Goal: Task Accomplishment & Management: Complete application form

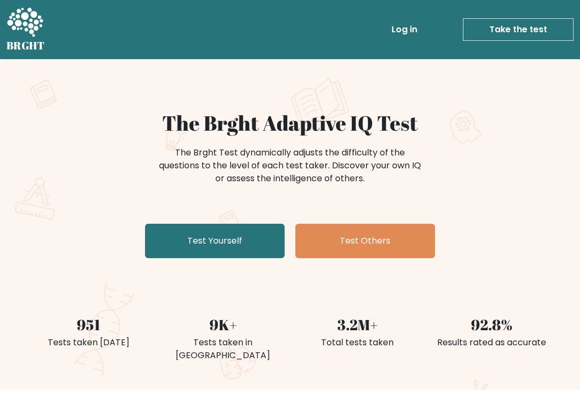
click at [248, 237] on link "Test Yourself" at bounding box center [215, 241] width 140 height 34
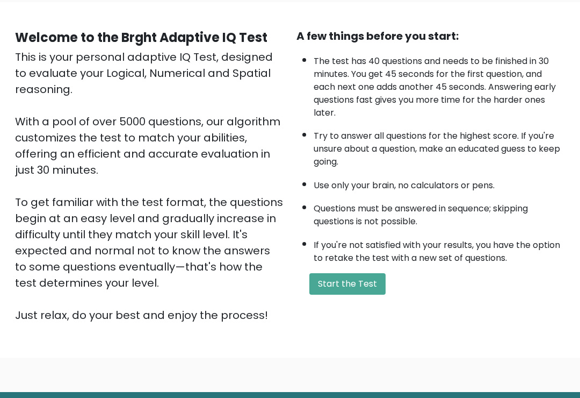
scroll to position [82, 0]
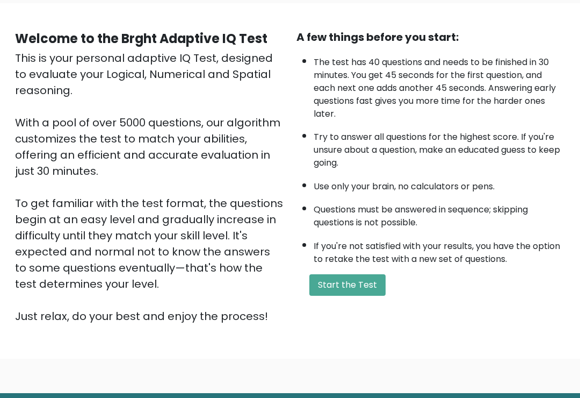
click at [341, 296] on button "Start the Test" at bounding box center [348, 284] width 76 height 21
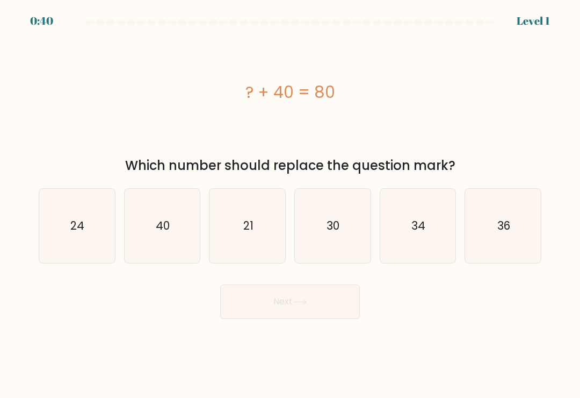
click at [167, 225] on text "40" at bounding box center [163, 226] width 14 height 16
click at [290, 204] on input "b. 40" at bounding box center [290, 201] width 1 height 5
radio input "true"
click at [307, 305] on icon at bounding box center [300, 302] width 15 height 6
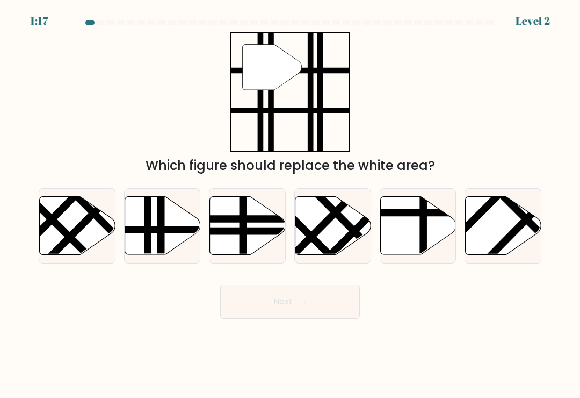
click at [171, 226] on icon at bounding box center [163, 226] width 76 height 58
click at [290, 204] on input "b." at bounding box center [290, 201] width 1 height 5
radio input "true"
click at [311, 309] on button "Next" at bounding box center [290, 301] width 140 height 34
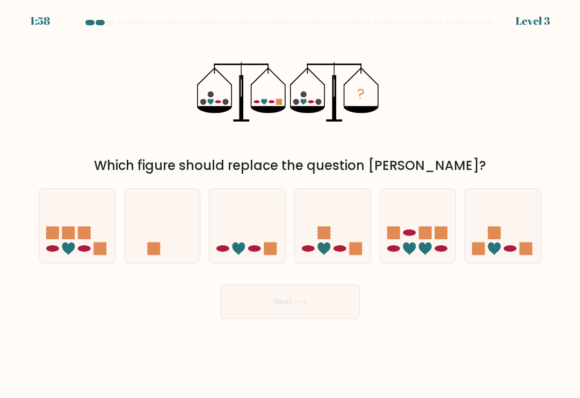
click at [396, 120] on div "? Which figure should replace the question mark?" at bounding box center [290, 103] width 516 height 143
click at [257, 249] on icon at bounding box center [248, 226] width 76 height 63
click at [290, 204] on input "c." at bounding box center [290, 201] width 1 height 5
radio input "true"
click at [307, 304] on icon at bounding box center [300, 302] width 15 height 6
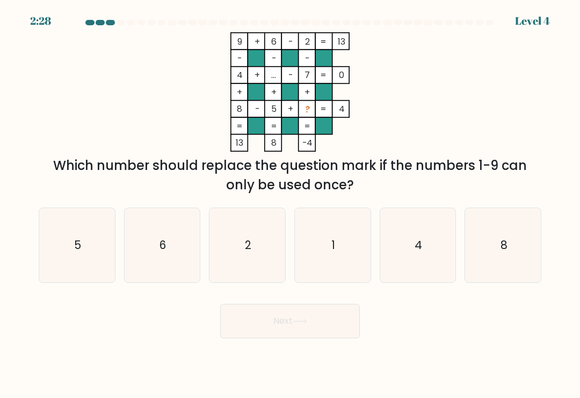
click at [328, 260] on icon "1" at bounding box center [333, 245] width 74 height 74
click at [291, 204] on input "d. 1" at bounding box center [290, 201] width 1 height 5
radio input "true"
click at [317, 322] on button "Next" at bounding box center [290, 321] width 140 height 34
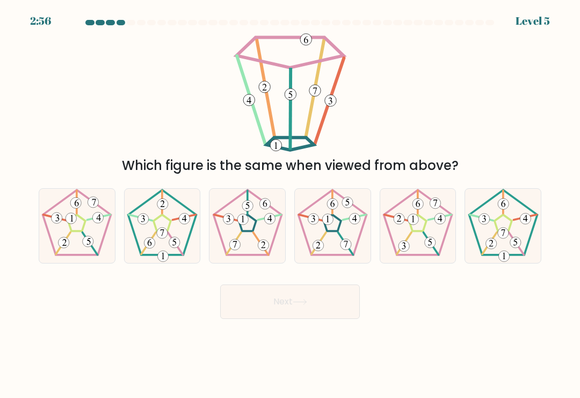
click at [246, 232] on icon at bounding box center [248, 226] width 74 height 74
click at [290, 204] on input "c." at bounding box center [290, 201] width 1 height 5
radio input "true"
click at [314, 312] on button "Next" at bounding box center [290, 301] width 140 height 34
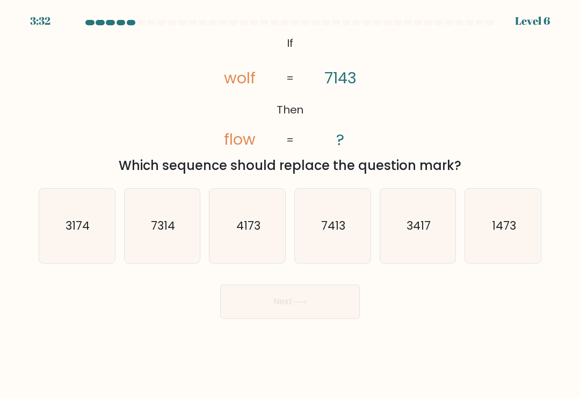
click at [421, 241] on icon "3417" at bounding box center [418, 226] width 74 height 74
click at [291, 204] on input "e. 3417" at bounding box center [290, 201] width 1 height 5
radio input "true"
click at [332, 305] on button "Next" at bounding box center [290, 301] width 140 height 34
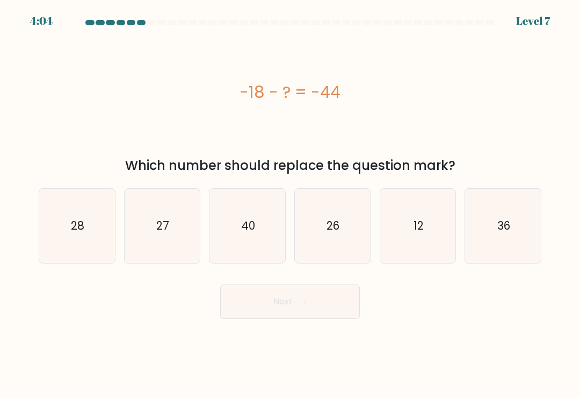
click at [511, 209] on icon "36" at bounding box center [503, 226] width 74 height 74
click at [291, 204] on input "f. 36" at bounding box center [290, 201] width 1 height 5
radio input "true"
click at [342, 290] on button "Next" at bounding box center [290, 301] width 140 height 34
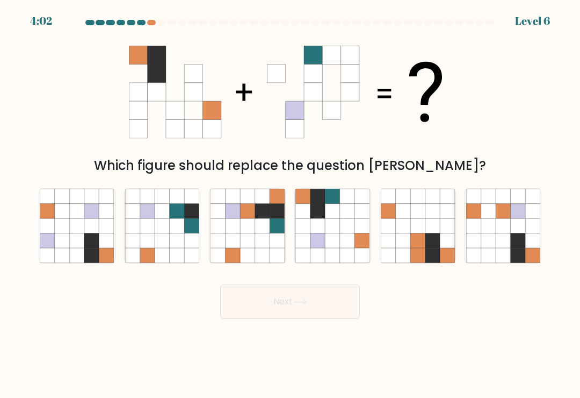
click at [344, 309] on button "Next" at bounding box center [290, 301] width 140 height 34
click at [406, 150] on icon at bounding box center [290, 91] width 322 height 119
click at [333, 203] on icon at bounding box center [333, 196] width 15 height 15
click at [291, 204] on input "d." at bounding box center [290, 201] width 1 height 5
radio input "true"
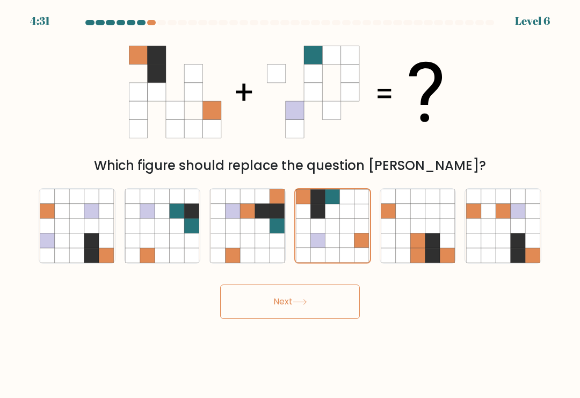
click at [300, 305] on icon at bounding box center [300, 302] width 15 height 6
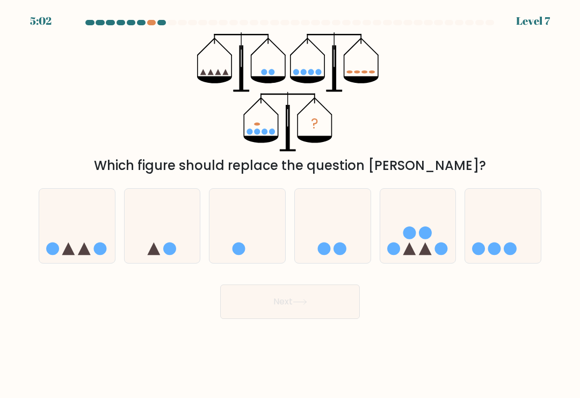
click at [82, 255] on icon at bounding box center [84, 248] width 13 height 13
click at [290, 204] on input "a." at bounding box center [290, 201] width 1 height 5
radio input "true"
click at [259, 304] on button "Next" at bounding box center [290, 301] width 140 height 34
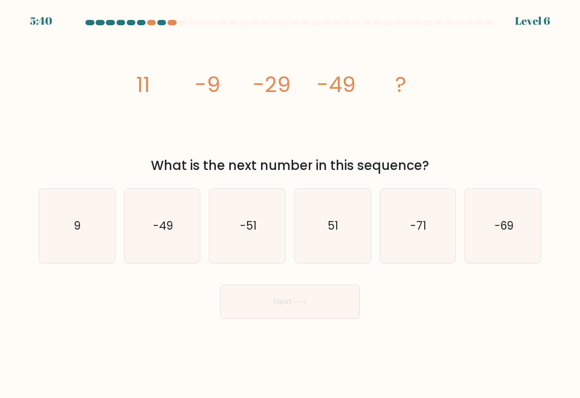
click at [509, 245] on icon "-69" at bounding box center [503, 226] width 74 height 74
click at [291, 204] on input "f. -69" at bounding box center [290, 201] width 1 height 5
radio input "true"
click at [343, 309] on button "Next" at bounding box center [290, 301] width 140 height 34
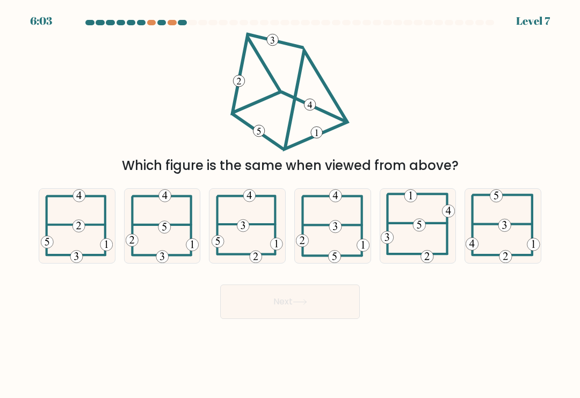
click at [346, 233] on icon at bounding box center [333, 226] width 74 height 74
click at [291, 204] on input "d." at bounding box center [290, 201] width 1 height 5
radio input "true"
click at [338, 313] on button "Next" at bounding box center [290, 301] width 140 height 34
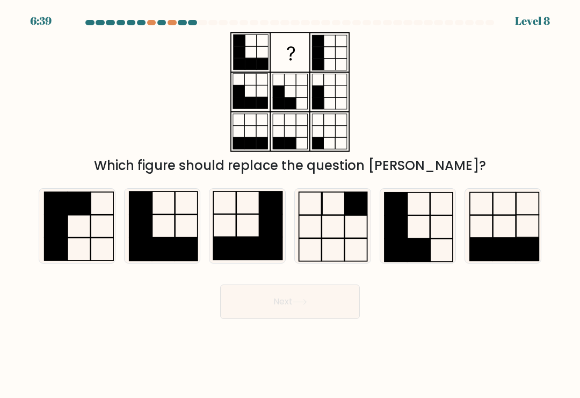
click at [265, 237] on rect at bounding box center [271, 225] width 23 height 23
click at [290, 204] on input "c." at bounding box center [290, 201] width 1 height 5
radio input "true"
click at [311, 306] on button "Next" at bounding box center [290, 301] width 140 height 34
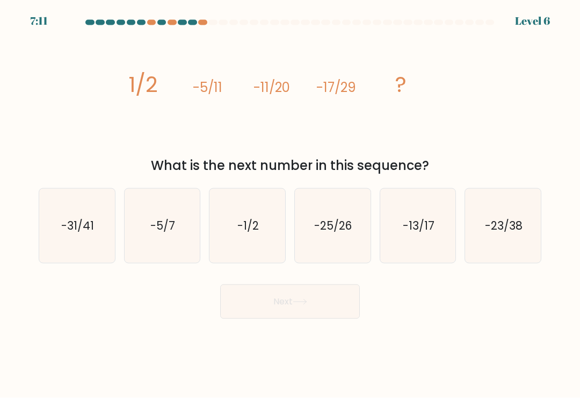
scroll to position [17, 0]
click at [516, 191] on icon "-23/38" at bounding box center [503, 226] width 74 height 74
click at [291, 199] on input "f. -23/38" at bounding box center [290, 201] width 1 height 5
radio input "true"
click at [339, 287] on button "Next" at bounding box center [290, 301] width 140 height 34
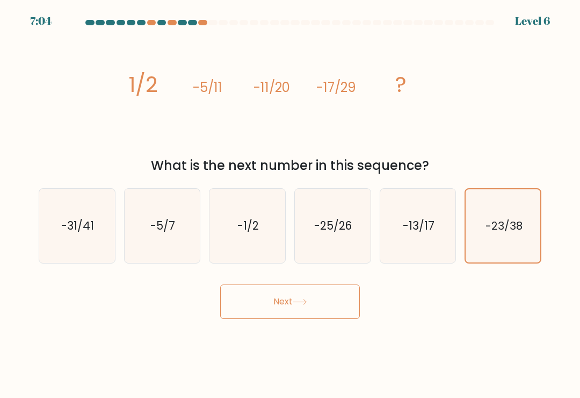
click at [311, 286] on button "Next" at bounding box center [290, 301] width 140 height 34
click at [297, 305] on icon at bounding box center [300, 302] width 15 height 6
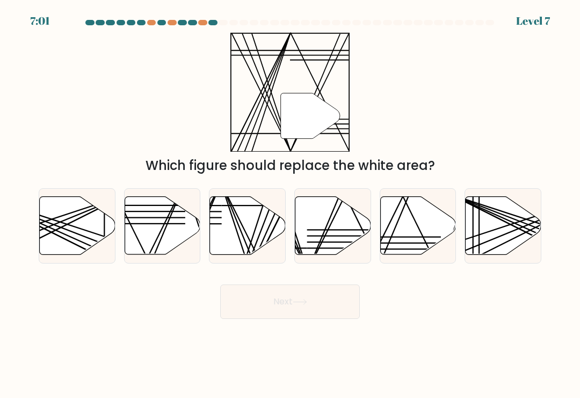
click at [494, 243] on line at bounding box center [527, 226] width 150 height 62
click at [291, 204] on input "f." at bounding box center [290, 201] width 1 height 5
radio input "true"
click at [415, 252] on icon at bounding box center [418, 226] width 76 height 58
click at [291, 204] on input "e." at bounding box center [290, 201] width 1 height 5
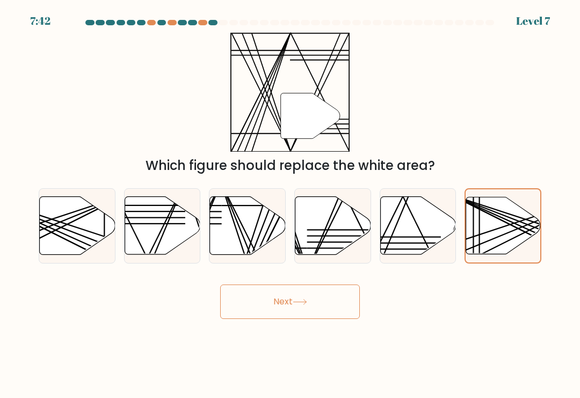
radio input "true"
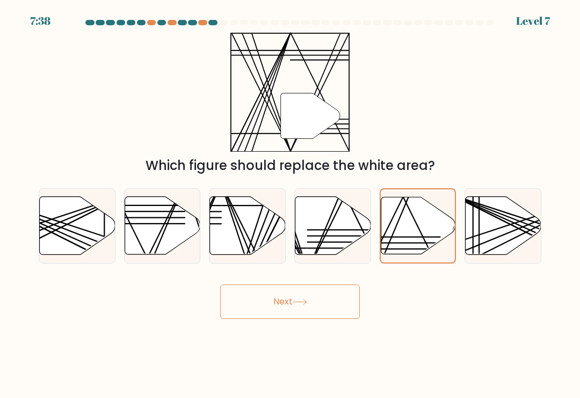
click at [320, 228] on icon at bounding box center [334, 226] width 76 height 58
click at [291, 204] on input "d." at bounding box center [290, 201] width 1 height 5
radio input "true"
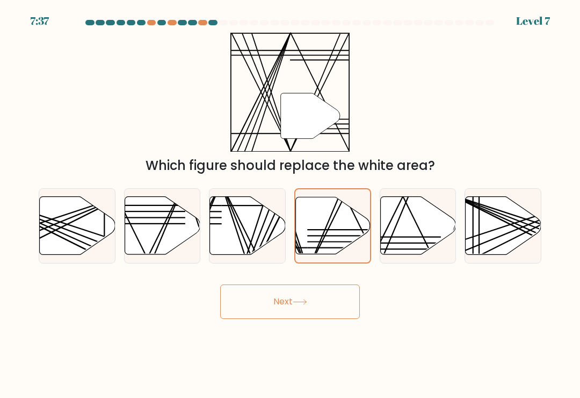
click at [336, 304] on button "Next" at bounding box center [290, 301] width 140 height 34
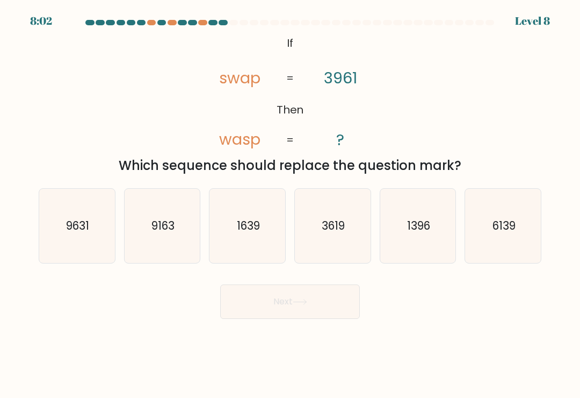
click at [95, 257] on icon "9631" at bounding box center [77, 226] width 74 height 74
click at [290, 204] on input "a. 9631" at bounding box center [290, 201] width 1 height 5
radio input "true"
click at [300, 301] on button "Next" at bounding box center [290, 301] width 140 height 34
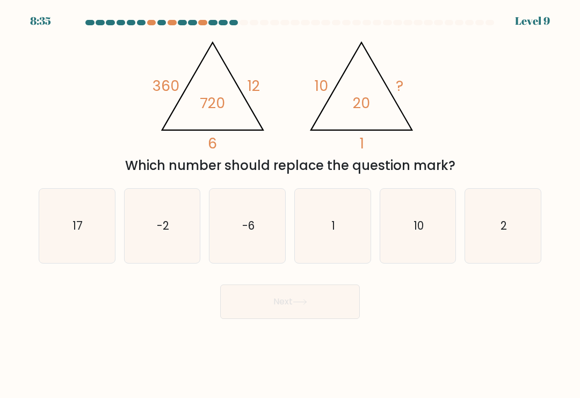
click at [487, 236] on icon "2" at bounding box center [503, 226] width 74 height 74
click at [291, 204] on input "f. 2" at bounding box center [290, 201] width 1 height 5
radio input "true"
click at [336, 305] on button "Next" at bounding box center [290, 301] width 140 height 34
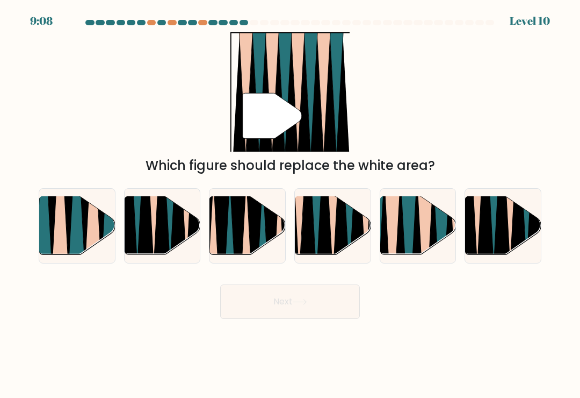
click at [347, 237] on icon at bounding box center [341, 195] width 17 height 151
click at [291, 204] on input "d." at bounding box center [290, 201] width 1 height 5
radio input "true"
click at [318, 303] on button "Next" at bounding box center [290, 301] width 140 height 34
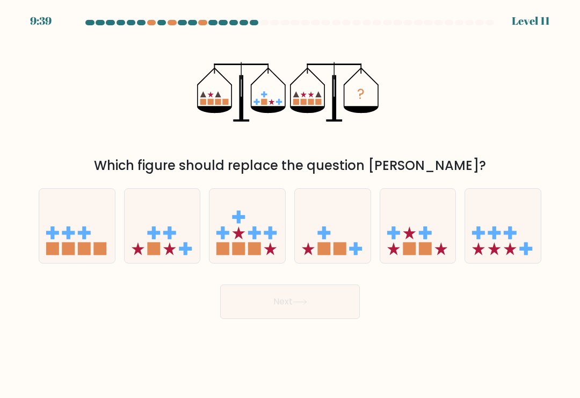
click at [251, 234] on rect at bounding box center [254, 233] width 13 height 4
click at [290, 204] on input "c." at bounding box center [290, 201] width 1 height 5
radio input "true"
click at [259, 310] on button "Next" at bounding box center [290, 301] width 140 height 34
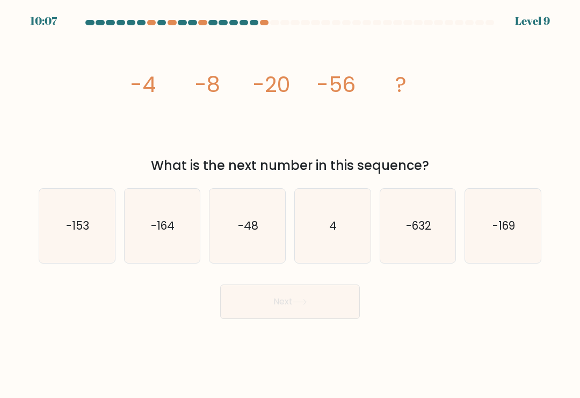
click at [187, 245] on icon "-164" at bounding box center [162, 226] width 74 height 74
click at [290, 204] on input "b. -164" at bounding box center [290, 201] width 1 height 5
radio input "true"
click at [250, 307] on button "Next" at bounding box center [290, 301] width 140 height 34
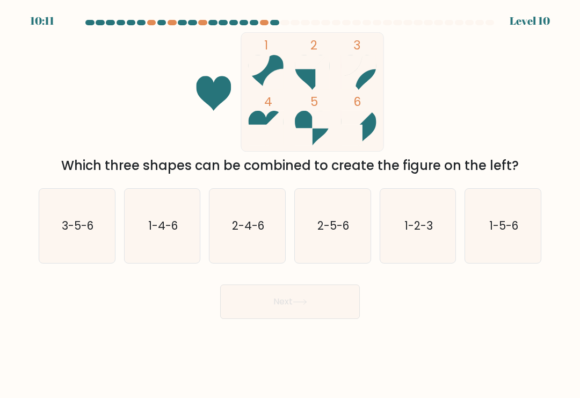
click at [253, 247] on icon "2-4-6" at bounding box center [248, 226] width 74 height 74
click at [290, 204] on input "c. 2-4-6" at bounding box center [290, 201] width 1 height 5
radio input "true"
click at [296, 310] on button "Next" at bounding box center [290, 301] width 140 height 34
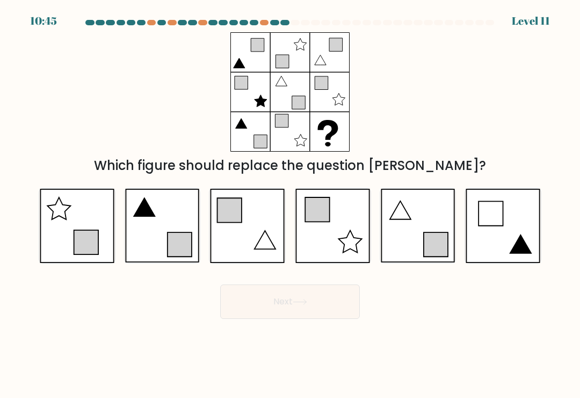
click at [415, 232] on icon at bounding box center [418, 226] width 75 height 74
click at [291, 204] on input "e." at bounding box center [290, 201] width 1 height 5
radio input "true"
click at [338, 305] on button "Next" at bounding box center [290, 301] width 140 height 34
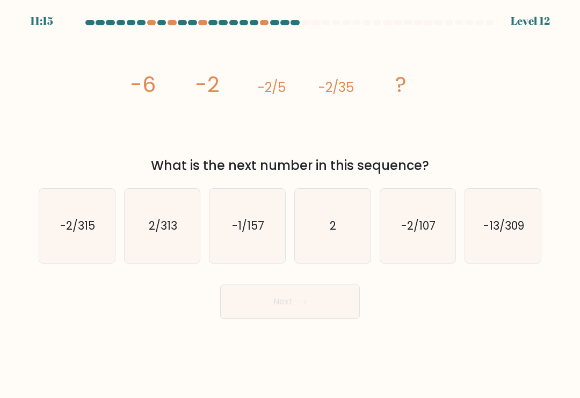
click at [93, 251] on icon "-2/315" at bounding box center [77, 226] width 74 height 74
click at [290, 204] on input "a. -2/315" at bounding box center [290, 201] width 1 height 5
radio input "true"
click at [253, 310] on button "Next" at bounding box center [290, 301] width 140 height 34
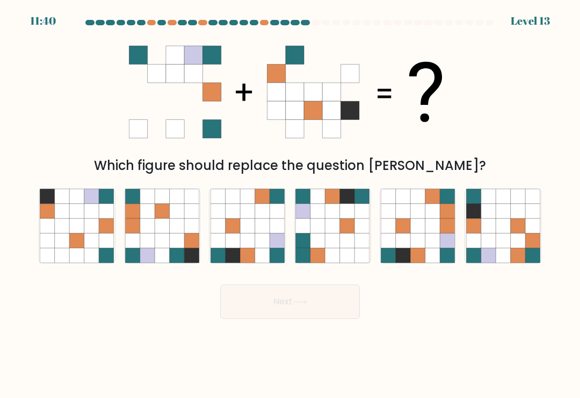
click at [334, 261] on icon at bounding box center [333, 255] width 15 height 15
click at [291, 204] on input "d." at bounding box center [290, 201] width 1 height 5
radio input "true"
click at [301, 310] on button "Next" at bounding box center [290, 301] width 140 height 34
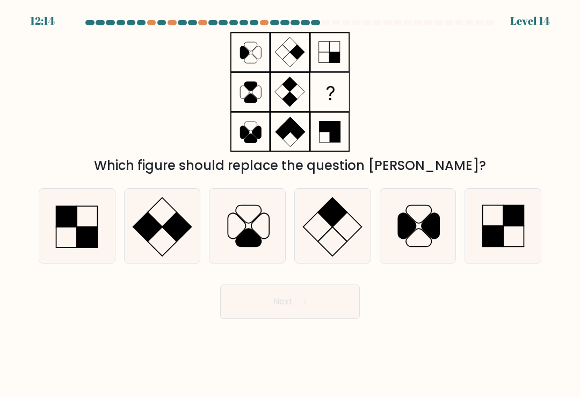
click at [90, 247] on rect at bounding box center [87, 237] width 20 height 20
click at [290, 204] on input "a." at bounding box center [290, 201] width 1 height 5
radio input "true"
click at [257, 319] on button "Next" at bounding box center [290, 301] width 140 height 34
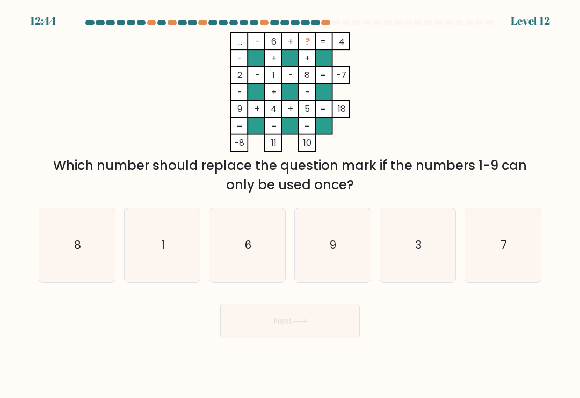
click at [183, 260] on icon "1" at bounding box center [162, 245] width 74 height 74
click at [290, 204] on input "b. 1" at bounding box center [290, 201] width 1 height 5
radio input "true"
click at [509, 251] on icon "7" at bounding box center [503, 245] width 74 height 74
click at [291, 204] on input "f. 7" at bounding box center [290, 201] width 1 height 5
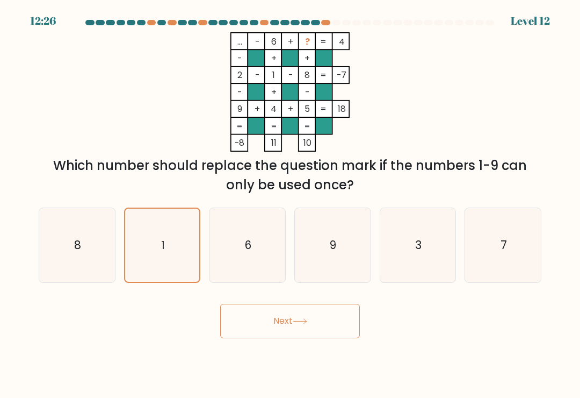
radio input "true"
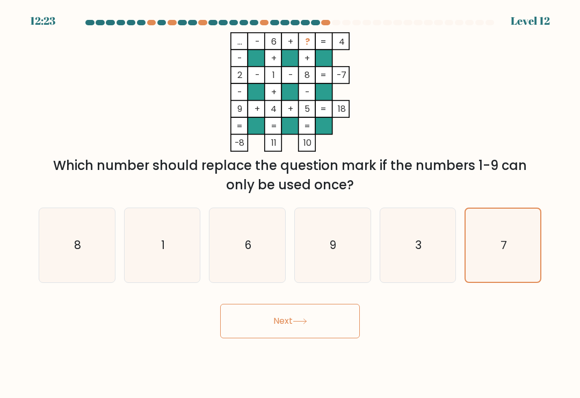
click at [417, 267] on icon "3" at bounding box center [418, 245] width 74 height 74
click at [291, 204] on input "e. 3" at bounding box center [290, 201] width 1 height 5
radio input "true"
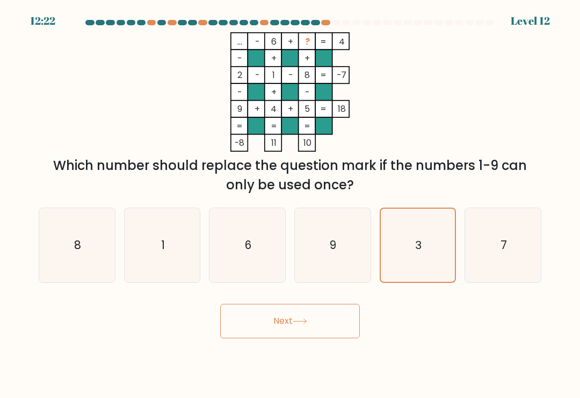
click at [342, 318] on button "Next" at bounding box center [290, 321] width 140 height 34
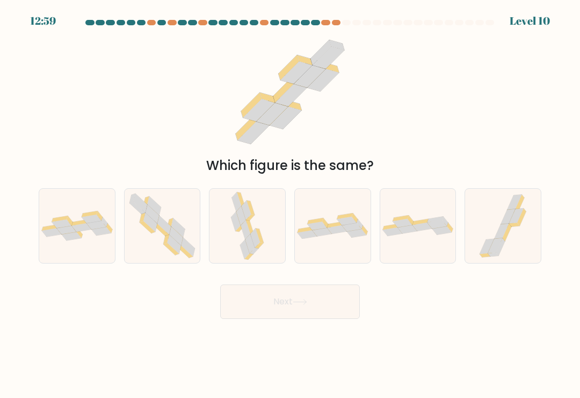
click at [185, 253] on icon at bounding box center [188, 247] width 14 height 19
click at [290, 204] on input "b." at bounding box center [290, 201] width 1 height 5
radio input "true"
click at [265, 315] on button "Next" at bounding box center [290, 301] width 140 height 34
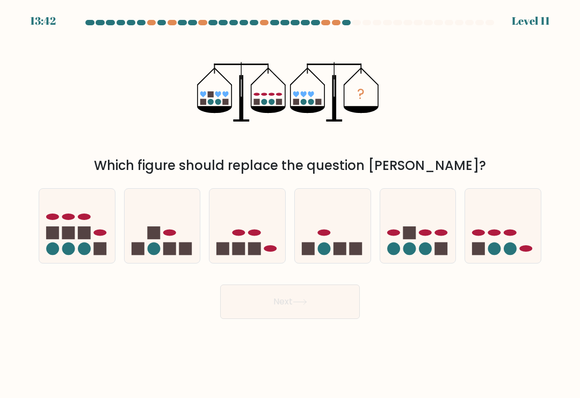
click at [418, 240] on icon at bounding box center [418, 226] width 76 height 63
click at [291, 204] on input "e." at bounding box center [290, 201] width 1 height 5
radio input "true"
click at [325, 313] on button "Next" at bounding box center [290, 301] width 140 height 34
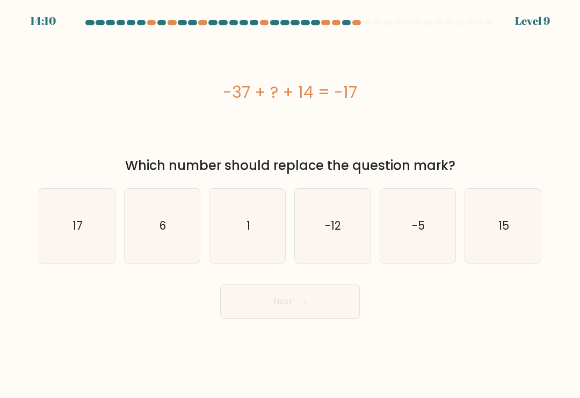
click at [333, 240] on icon "-12" at bounding box center [333, 226] width 74 height 74
click at [291, 204] on input "d. -12" at bounding box center [290, 201] width 1 height 5
radio input "true"
click at [322, 305] on button "Next" at bounding box center [290, 301] width 140 height 34
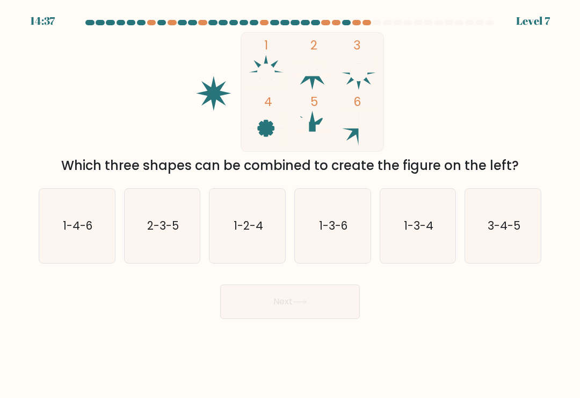
click at [428, 220] on icon "1-3-4" at bounding box center [418, 226] width 74 height 74
click at [291, 204] on input "e. 1-3-4" at bounding box center [290, 201] width 1 height 5
radio input "true"
click at [334, 305] on button "Next" at bounding box center [290, 301] width 140 height 34
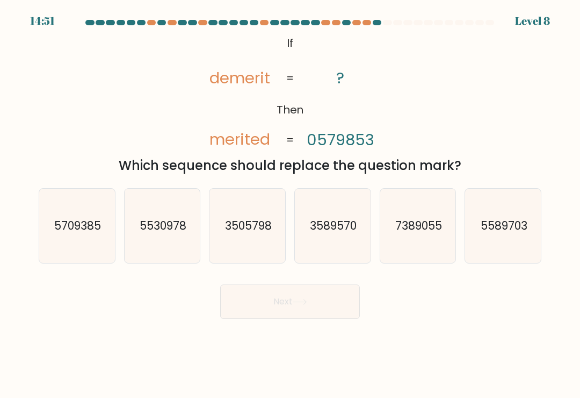
click at [261, 220] on icon "3505798" at bounding box center [248, 226] width 74 height 74
click at [290, 204] on input "c. 3505798" at bounding box center [290, 201] width 1 height 5
radio input "true"
click at [307, 305] on icon at bounding box center [300, 302] width 15 height 6
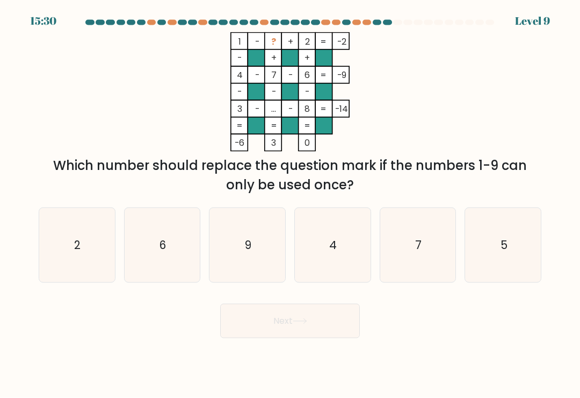
scroll to position [5, 0]
click at [350, 224] on icon "4" at bounding box center [333, 245] width 74 height 74
click at [291, 204] on input "d. 4" at bounding box center [290, 201] width 1 height 5
radio input "true"
click at [486, 224] on icon "5" at bounding box center [503, 245] width 74 height 74
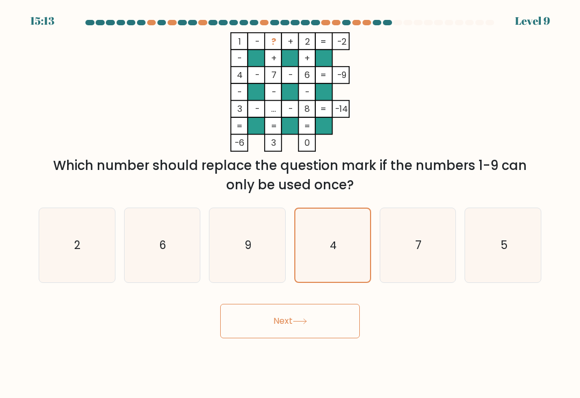
click at [291, 204] on input "f. 5" at bounding box center [290, 201] width 1 height 5
radio input "true"
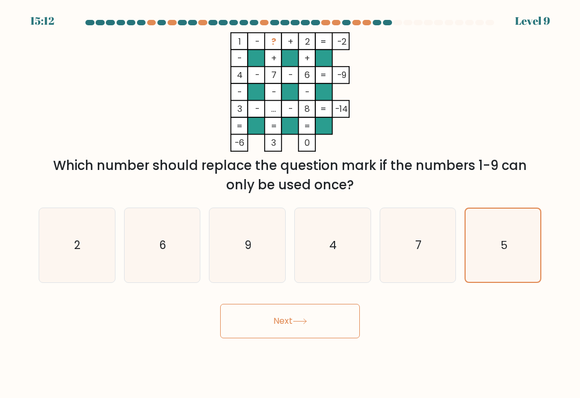
click at [339, 310] on button "Next" at bounding box center [290, 321] width 140 height 34
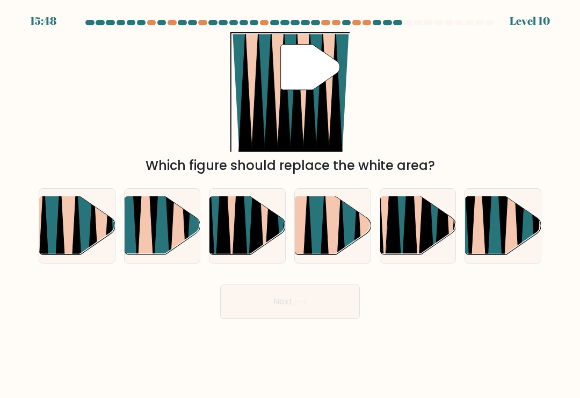
click at [87, 228] on icon at bounding box center [85, 258] width 17 height 151
click at [290, 204] on input "a." at bounding box center [290, 201] width 1 height 5
radio input "true"
click at [286, 310] on button "Next" at bounding box center [290, 301] width 140 height 34
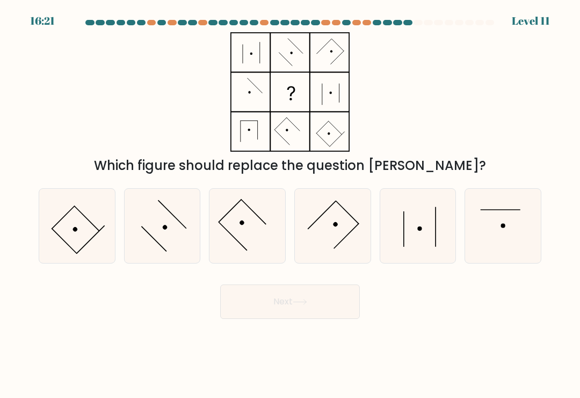
click at [172, 239] on icon at bounding box center [162, 226] width 74 height 74
click at [290, 204] on input "b." at bounding box center [290, 201] width 1 height 5
radio input "true"
click at [88, 249] on icon at bounding box center [77, 226] width 74 height 74
click at [290, 204] on input "a." at bounding box center [290, 201] width 1 height 5
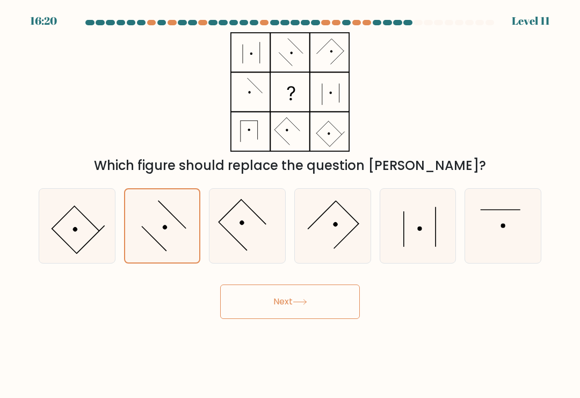
radio input "true"
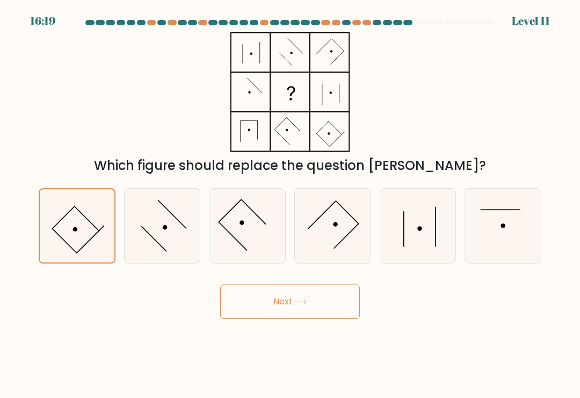
click at [349, 249] on icon at bounding box center [333, 226] width 74 height 74
click at [291, 204] on input "d." at bounding box center [290, 201] width 1 height 5
radio input "true"
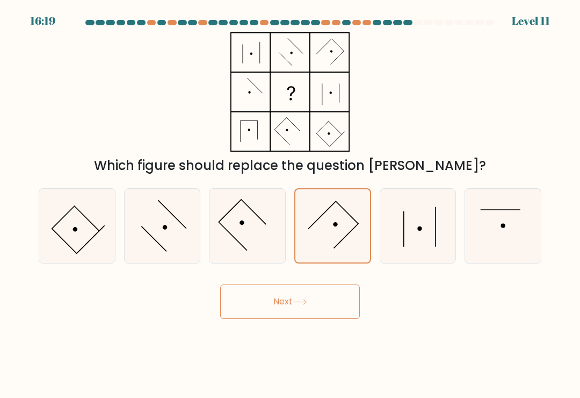
click at [333, 293] on button "Next" at bounding box center [290, 301] width 140 height 34
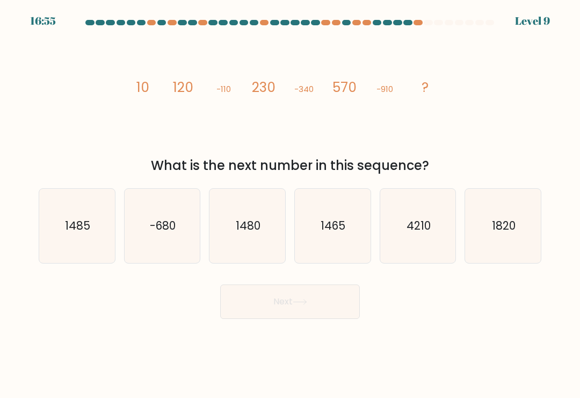
click at [256, 217] on icon "1480" at bounding box center [248, 226] width 74 height 74
click at [290, 204] on input "c. 1480" at bounding box center [290, 201] width 1 height 5
radio input "true"
click at [300, 306] on button "Next" at bounding box center [290, 301] width 140 height 34
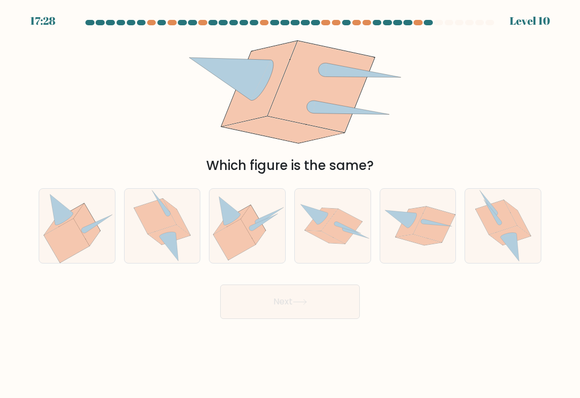
click at [252, 231] on icon at bounding box center [253, 224] width 25 height 39
click at [290, 204] on input "c." at bounding box center [290, 201] width 1 height 5
radio input "true"
click at [299, 309] on button "Next" at bounding box center [290, 301] width 140 height 34
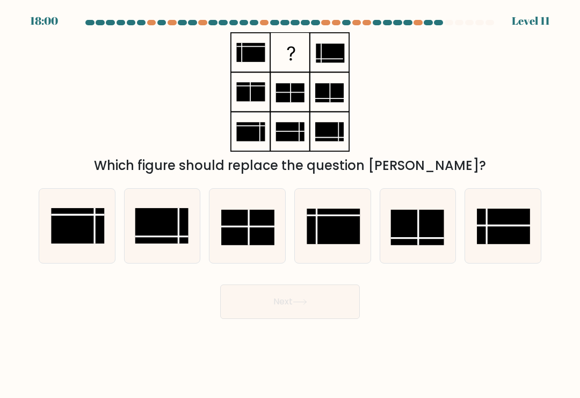
click at [414, 223] on rect at bounding box center [417, 227] width 53 height 35
click at [291, 204] on input "e." at bounding box center [290, 201] width 1 height 5
radio input "true"
click at [313, 300] on button "Next" at bounding box center [290, 301] width 140 height 34
click at [292, 297] on button "Next" at bounding box center [290, 301] width 140 height 34
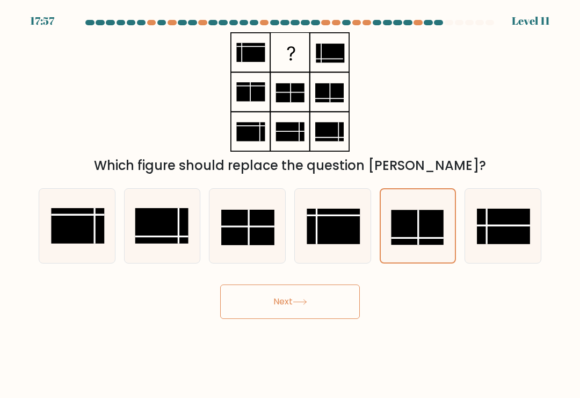
click at [309, 296] on button "Next" at bounding box center [290, 301] width 140 height 34
click at [299, 303] on icon at bounding box center [300, 302] width 15 height 6
click at [297, 298] on button "Next" at bounding box center [290, 301] width 140 height 34
click at [419, 224] on line at bounding box center [419, 227] width 0 height 35
click at [291, 204] on input "e." at bounding box center [290, 201] width 1 height 5
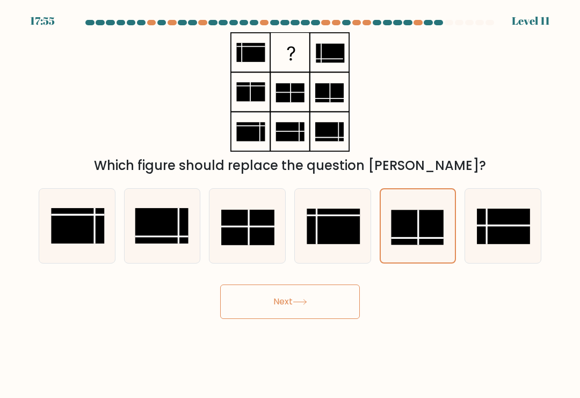
click at [321, 296] on button "Next" at bounding box center [290, 301] width 140 height 34
click at [304, 297] on button "Next" at bounding box center [290, 301] width 140 height 34
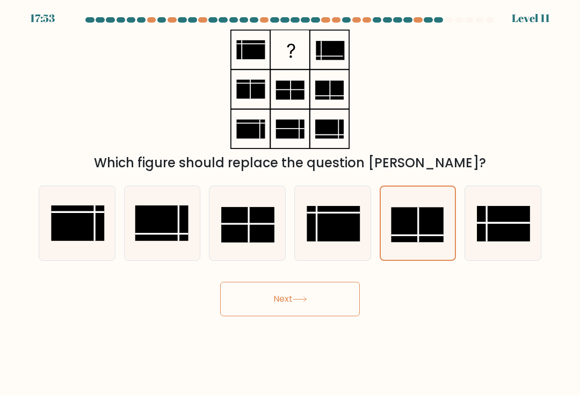
scroll to position [0, 0]
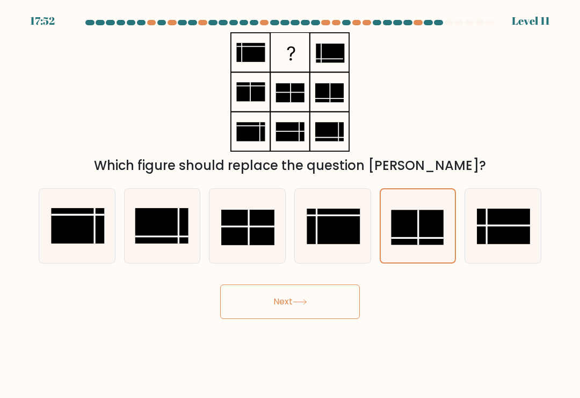
click at [295, 311] on button "Next" at bounding box center [290, 301] width 140 height 34
click at [338, 223] on rect at bounding box center [333, 226] width 53 height 35
click at [291, 204] on input "d." at bounding box center [290, 201] width 1 height 5
radio input "true"
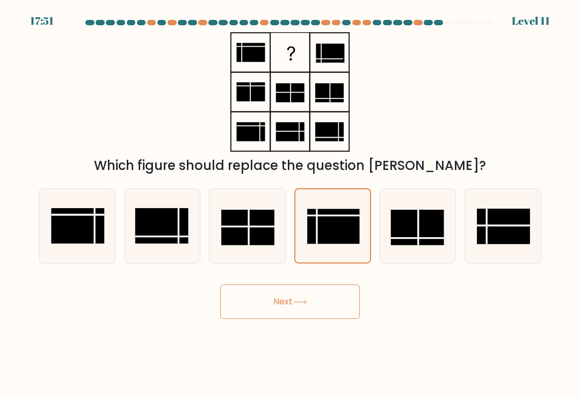
click at [294, 302] on button "Next" at bounding box center [290, 301] width 140 height 34
click at [487, 229] on line at bounding box center [487, 226] width 0 height 35
click at [291, 204] on input "f." at bounding box center [290, 201] width 1 height 5
radio input "true"
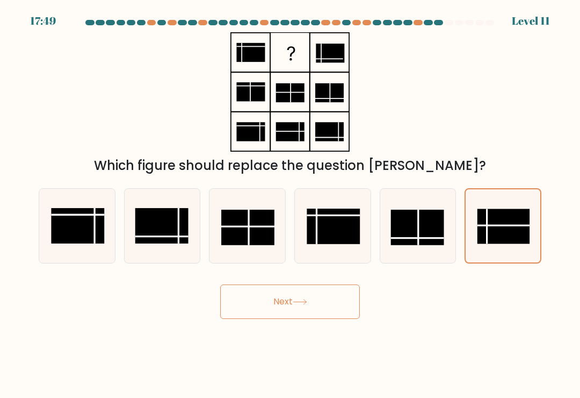
click at [282, 309] on button "Next" at bounding box center [290, 301] width 140 height 34
click at [282, 308] on button "Next" at bounding box center [290, 301] width 140 height 34
click at [257, 255] on icon at bounding box center [248, 226] width 74 height 74
click at [290, 204] on input "c." at bounding box center [290, 201] width 1 height 5
radio input "true"
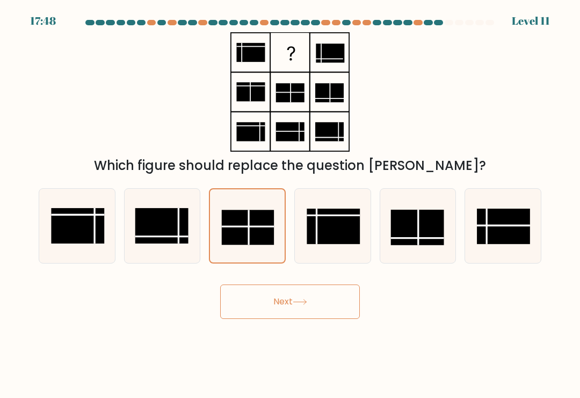
click at [278, 318] on button "Next" at bounding box center [290, 301] width 140 height 34
click at [288, 312] on button "Next" at bounding box center [290, 301] width 140 height 34
click at [144, 232] on rect at bounding box center [161, 225] width 53 height 35
click at [290, 204] on input "b." at bounding box center [290, 201] width 1 height 5
radio input "true"
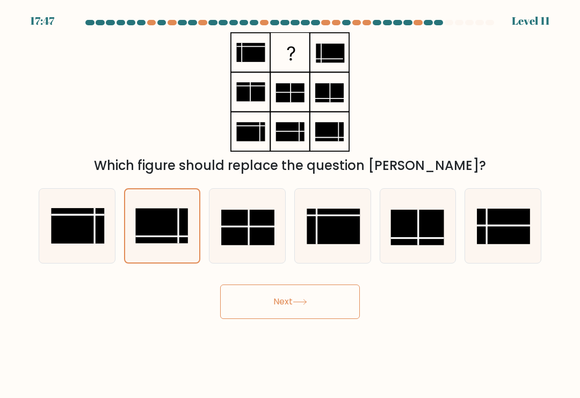
click at [292, 312] on button "Next" at bounding box center [290, 301] width 140 height 34
click at [288, 303] on button "Next" at bounding box center [290, 301] width 140 height 34
click at [106, 229] on icon at bounding box center [77, 226] width 74 height 74
click at [290, 204] on input "a." at bounding box center [290, 201] width 1 height 5
radio input "true"
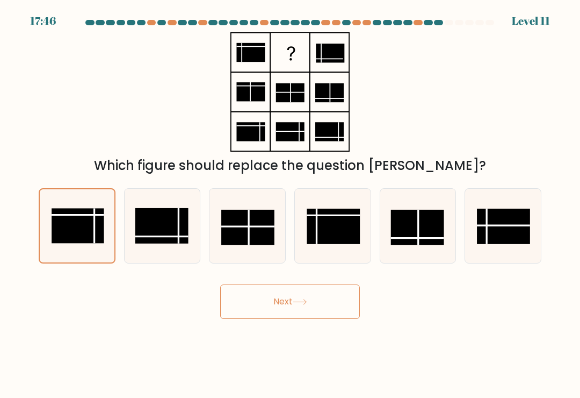
click at [300, 314] on button "Next" at bounding box center [290, 301] width 140 height 34
click at [307, 313] on button "Next" at bounding box center [290, 301] width 140 height 34
click at [307, 312] on button "Next" at bounding box center [290, 301] width 140 height 34
click at [307, 305] on icon at bounding box center [300, 302] width 15 height 6
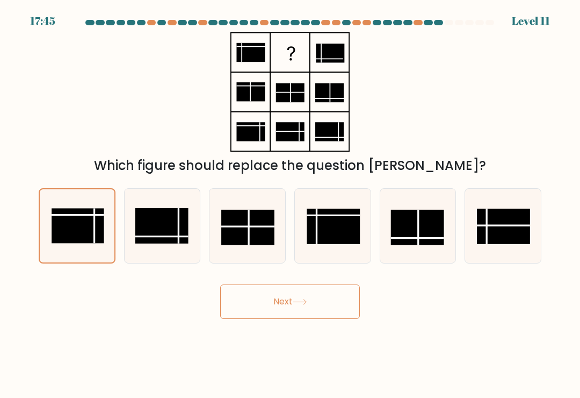
click at [302, 284] on div "Next" at bounding box center [290, 297] width 516 height 42
click at [283, 319] on button "Next" at bounding box center [290, 301] width 140 height 34
click at [282, 319] on button "Next" at bounding box center [290, 301] width 140 height 34
click at [311, 232] on rect at bounding box center [333, 226] width 53 height 35
click at [291, 204] on input "d." at bounding box center [290, 201] width 1 height 5
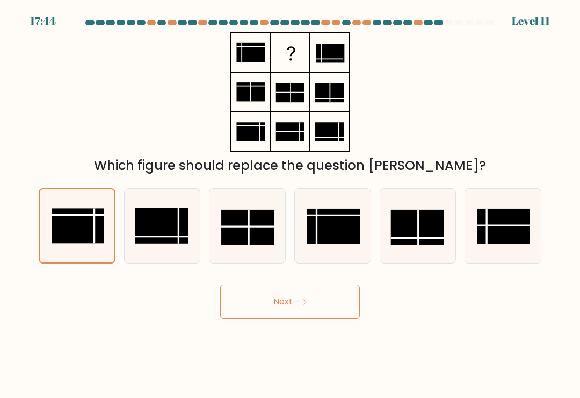
radio input "true"
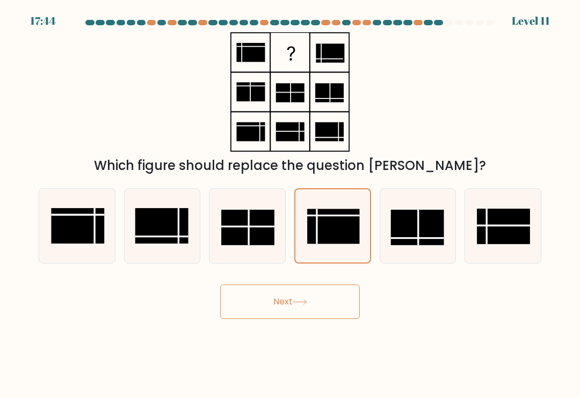
click at [307, 286] on div "Next" at bounding box center [290, 297] width 516 height 42
click at [305, 310] on button "Next" at bounding box center [290, 301] width 140 height 34
click at [290, 310] on button "Next" at bounding box center [290, 301] width 140 height 34
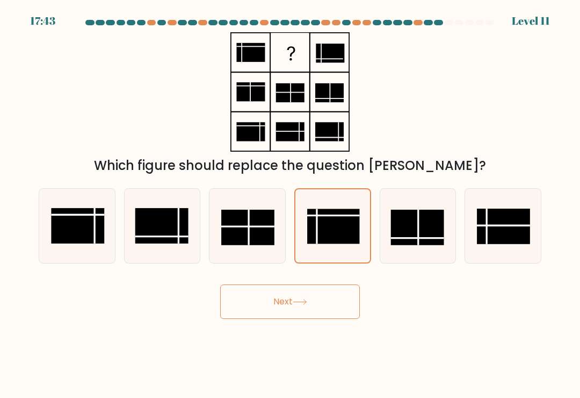
click at [290, 310] on button "Next" at bounding box center [290, 301] width 140 height 34
click at [291, 314] on button "Next" at bounding box center [290, 301] width 140 height 34
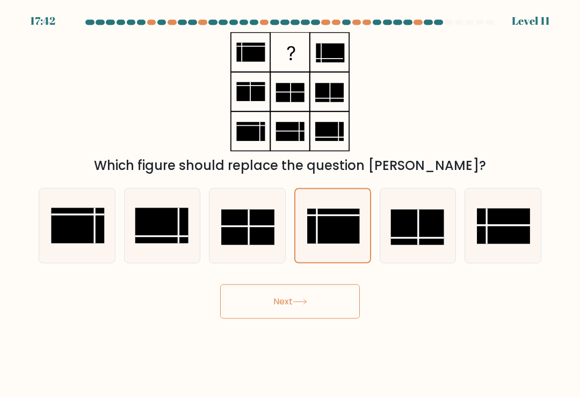
click at [303, 307] on button "Next" at bounding box center [290, 301] width 140 height 34
click at [303, 305] on icon at bounding box center [300, 302] width 15 height 6
click at [300, 299] on button "Next" at bounding box center [290, 301] width 140 height 34
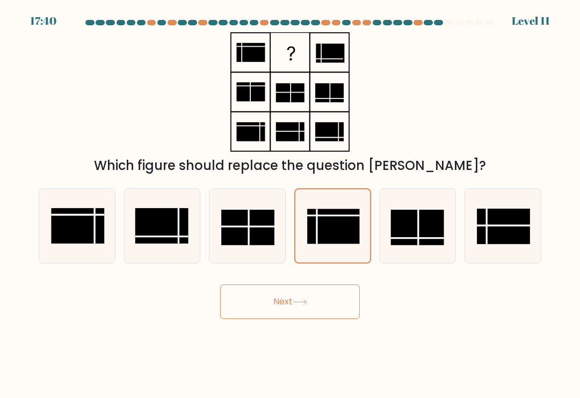
click at [403, 87] on div "Which figure should replace the question mark?" at bounding box center [290, 103] width 516 height 143
click at [306, 300] on button "Next" at bounding box center [290, 301] width 140 height 34
click at [320, 298] on button "Next" at bounding box center [290, 301] width 140 height 34
click at [356, 89] on icon at bounding box center [290, 91] width 134 height 119
click at [470, 15] on div "17:37 Level 11" at bounding box center [290, 14] width 580 height 29
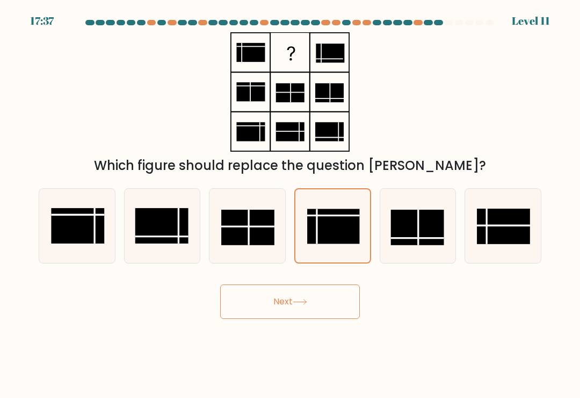
click at [470, 15] on div "17:37 Level 11" at bounding box center [290, 14] width 580 height 29
click at [441, 20] on div at bounding box center [438, 22] width 9 height 5
click at [410, 31] on form at bounding box center [290, 169] width 580 height 299
click at [304, 102] on rect at bounding box center [290, 92] width 28 height 19
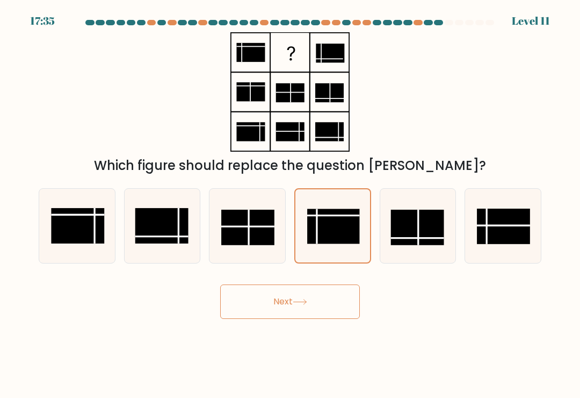
click at [299, 50] on rect at bounding box center [290, 52] width 38 height 38
click at [329, 307] on button "Next" at bounding box center [290, 301] width 140 height 34
click at [310, 319] on button "Next" at bounding box center [290, 301] width 140 height 34
click at [310, 318] on button "Next" at bounding box center [290, 301] width 140 height 34
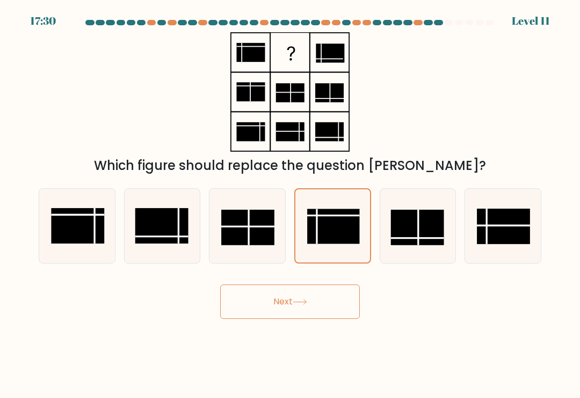
click at [304, 319] on button "Next" at bounding box center [290, 301] width 140 height 34
click at [306, 303] on button "Next" at bounding box center [290, 301] width 140 height 34
click at [294, 335] on body "17:29 Level 11" at bounding box center [290, 199] width 580 height 398
click at [286, 319] on button "Next" at bounding box center [290, 301] width 140 height 34
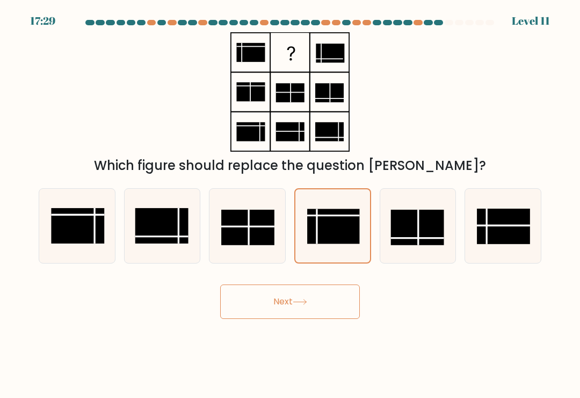
click at [288, 318] on button "Next" at bounding box center [290, 301] width 140 height 34
click at [282, 311] on button "Next" at bounding box center [290, 301] width 140 height 34
click at [359, 281] on div "Next" at bounding box center [290, 297] width 516 height 42
click at [270, 316] on button "Next" at bounding box center [290, 301] width 140 height 34
click at [272, 319] on button "Next" at bounding box center [290, 301] width 140 height 34
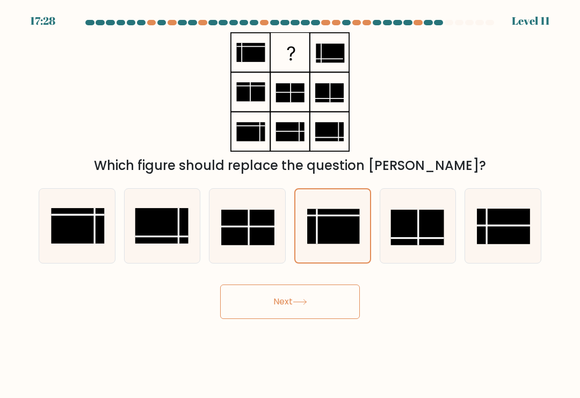
click at [271, 311] on button "Next" at bounding box center [290, 301] width 140 height 34
click at [288, 318] on button "Next" at bounding box center [290, 301] width 140 height 34
click at [290, 319] on button "Next" at bounding box center [290, 301] width 140 height 34
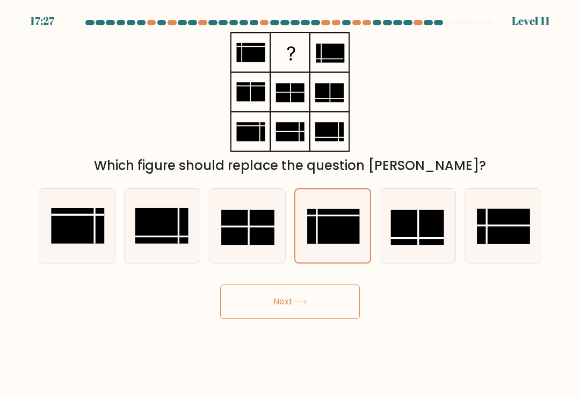
click at [294, 327] on body "17:27 Level 11" at bounding box center [290, 199] width 580 height 398
click at [296, 335] on body "17:27 Level 11" at bounding box center [290, 199] width 580 height 398
click at [296, 335] on body "17:26 Level 11" at bounding box center [290, 199] width 580 height 398
click at [292, 319] on button "Next" at bounding box center [290, 301] width 140 height 34
click at [293, 324] on body "17:26 Level 11" at bounding box center [290, 199] width 580 height 398
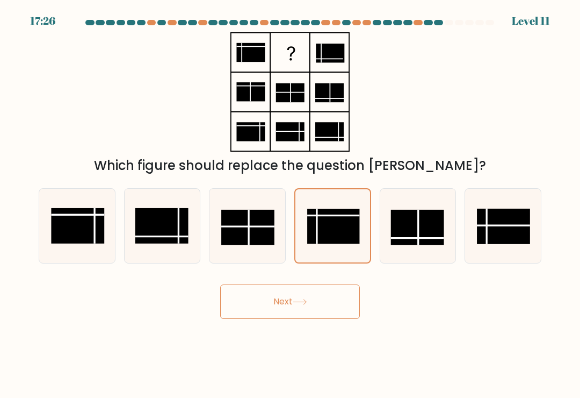
click at [303, 313] on button "Next" at bounding box center [290, 301] width 140 height 34
click at [303, 312] on button "Next" at bounding box center [290, 301] width 140 height 34
click at [355, 263] on icon at bounding box center [333, 226] width 74 height 74
click at [291, 204] on input "d." at bounding box center [290, 201] width 1 height 5
radio input "true"
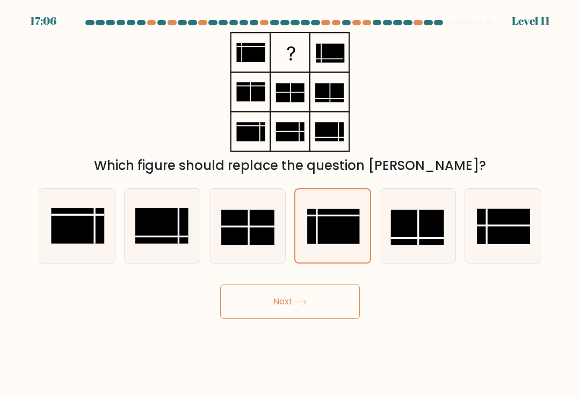
click at [336, 308] on button "Next" at bounding box center [290, 301] width 140 height 34
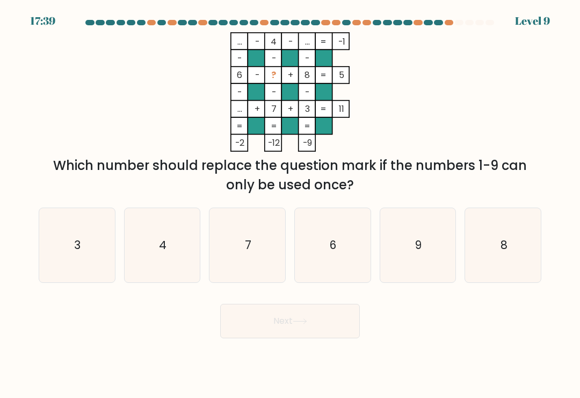
click at [414, 228] on icon "9" at bounding box center [418, 245] width 74 height 74
click at [291, 204] on input "e. 9" at bounding box center [290, 201] width 1 height 5
radio input "true"
click at [334, 321] on button "Next" at bounding box center [290, 321] width 140 height 34
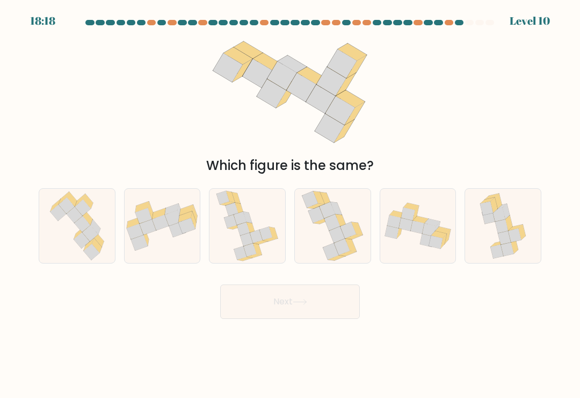
click at [344, 209] on icon at bounding box center [332, 226] width 61 height 74
click at [291, 204] on input "d." at bounding box center [290, 201] width 1 height 5
radio input "true"
click at [249, 246] on icon at bounding box center [247, 239] width 13 height 13
click at [290, 204] on input "c." at bounding box center [290, 201] width 1 height 5
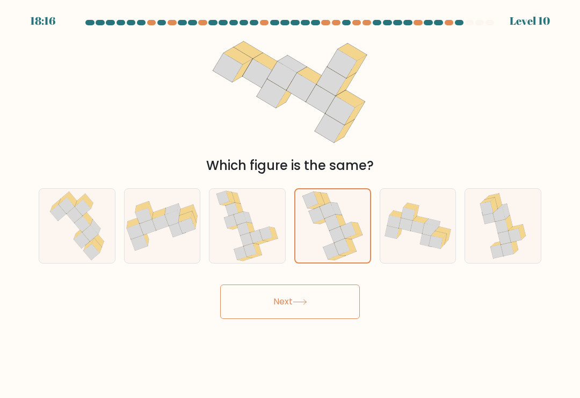
radio input "true"
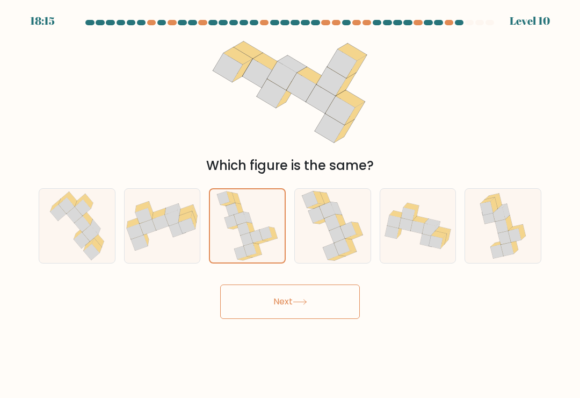
click at [342, 309] on button "Next" at bounding box center [290, 301] width 140 height 34
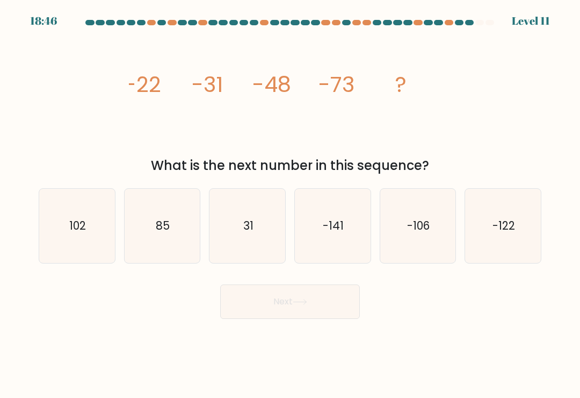
click at [503, 222] on icon "-122" at bounding box center [503, 226] width 74 height 74
click at [291, 204] on input "f. -122" at bounding box center [290, 201] width 1 height 5
radio input "true"
click at [330, 301] on button "Next" at bounding box center [290, 301] width 140 height 34
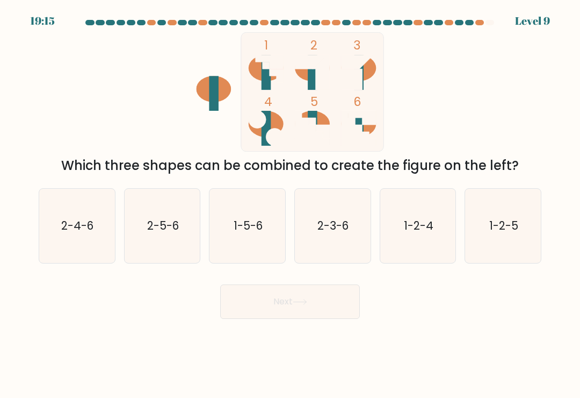
click at [254, 214] on icon "1-5-6" at bounding box center [248, 226] width 74 height 74
click at [290, 204] on input "c. 1-5-6" at bounding box center [290, 201] width 1 height 5
radio input "true"
click at [313, 308] on button "Next" at bounding box center [290, 301] width 140 height 34
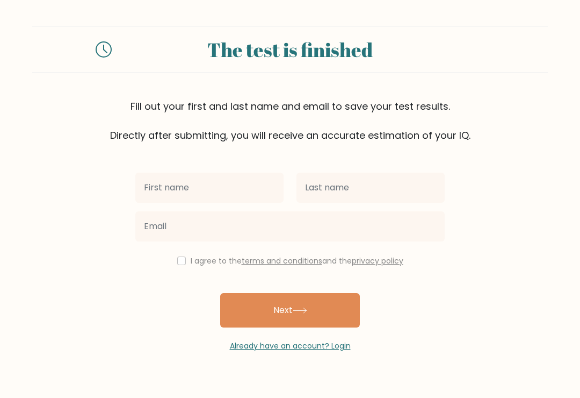
click at [241, 189] on input "text" at bounding box center [209, 188] width 148 height 30
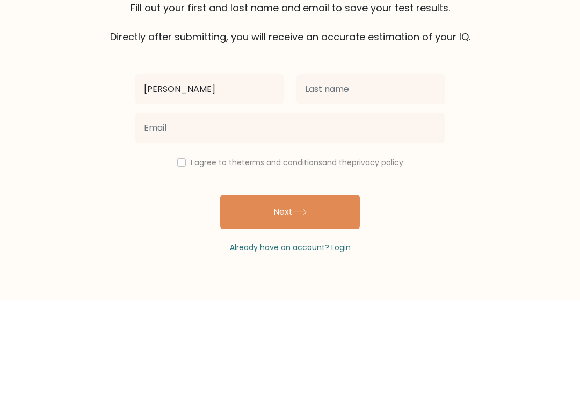
type input "[PERSON_NAME]"
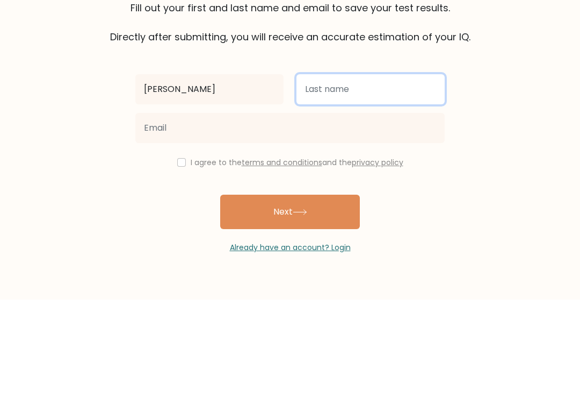
click at [398, 173] on input "text" at bounding box center [371, 188] width 148 height 30
type input "Cares"
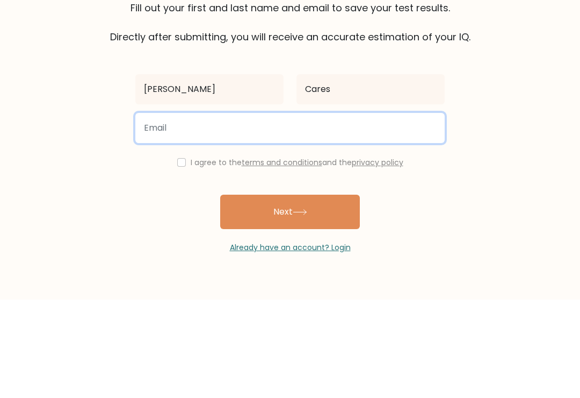
click at [352, 211] on input "email" at bounding box center [290, 226] width 310 height 30
type input "[PERSON_NAME][EMAIL_ADDRESS][DOMAIN_NAME]"
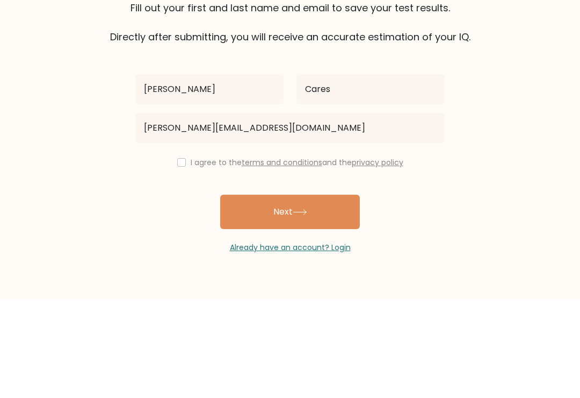
click at [494, 100] on form "The test is finished Fill out your first and last name and email to save your t…" at bounding box center [290, 189] width 580 height 326
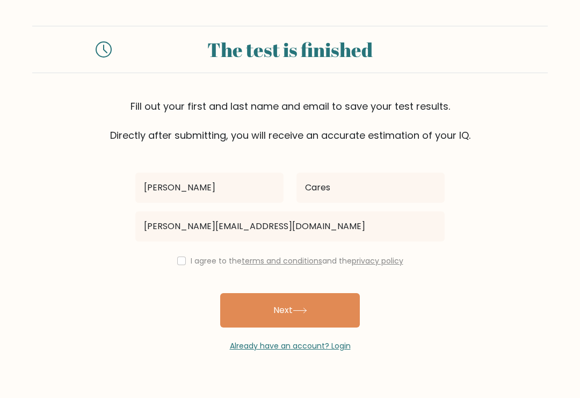
click at [177, 238] on div "Tomas Cares tomas.cares@gmail.com I agree to the terms and conditions and the p…" at bounding box center [290, 246] width 322 height 209
click at [182, 256] on input "checkbox" at bounding box center [181, 260] width 9 height 9
checkbox input "true"
click at [287, 293] on button "Next" at bounding box center [290, 310] width 140 height 34
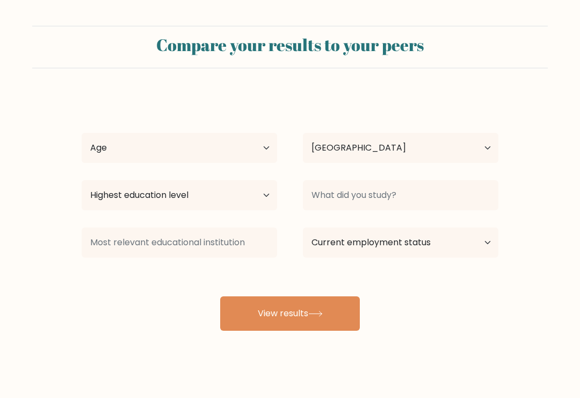
select select "CL"
click at [266, 159] on select "Age Under [DEMOGRAPHIC_DATA] [DEMOGRAPHIC_DATA] [DEMOGRAPHIC_DATA] [DEMOGRAPHIC…" at bounding box center [180, 148] width 196 height 30
select select "min_18"
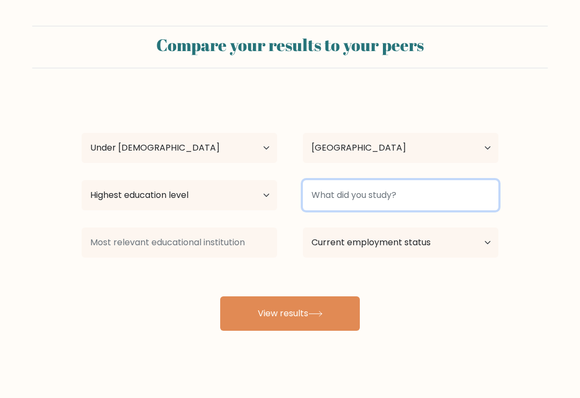
click at [466, 188] on input at bounding box center [401, 195] width 196 height 30
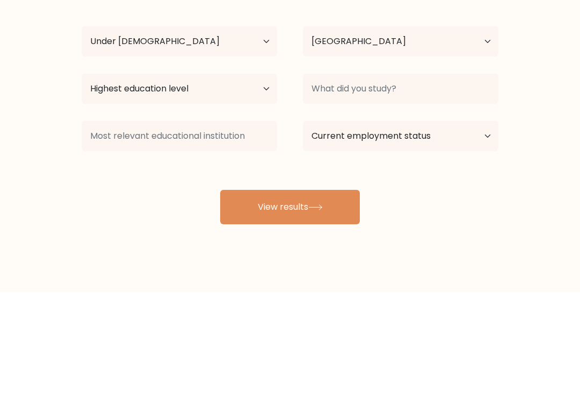
click at [541, 90] on form "Compare your results to your peers [PERSON_NAME] Cares Age Under [DEMOGRAPHIC_D…" at bounding box center [290, 178] width 580 height 305
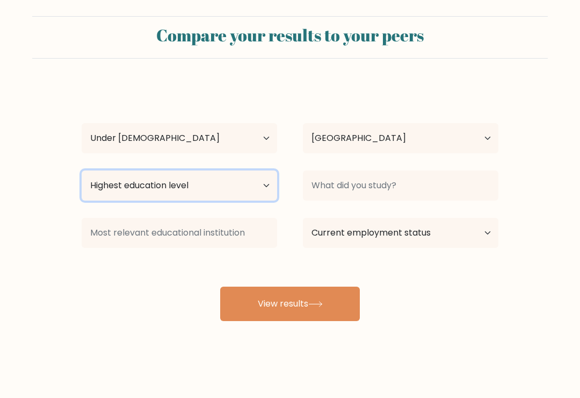
click at [259, 171] on select "Highest education level No schooling Primary Lower Secondary Upper Secondary Oc…" at bounding box center [180, 185] width 196 height 30
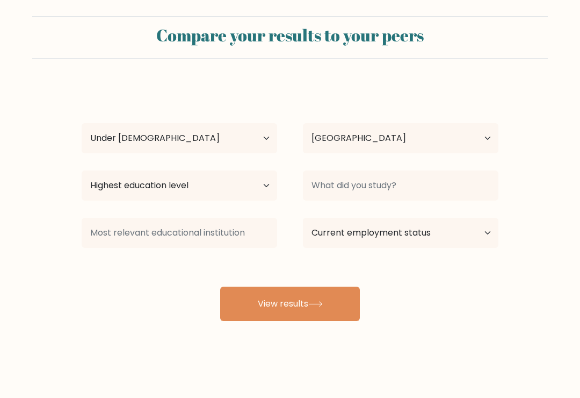
click at [313, 295] on button "View results" at bounding box center [290, 303] width 140 height 34
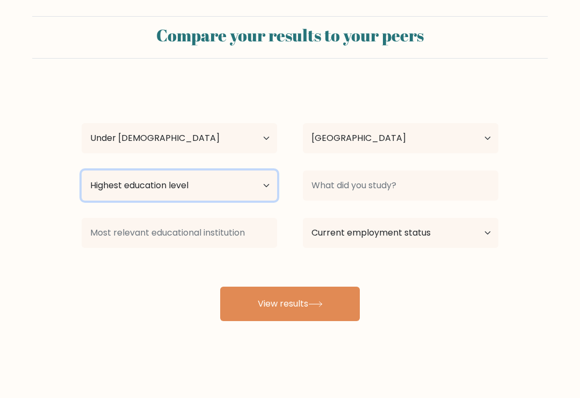
click at [252, 175] on select "Highest education level No schooling Primary Lower Secondary Upper Secondary Oc…" at bounding box center [180, 185] width 196 height 30
select select "upper_secondary"
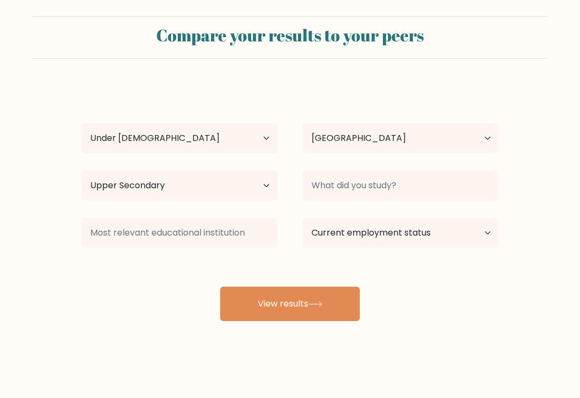
click at [315, 295] on button "View results" at bounding box center [290, 303] width 140 height 34
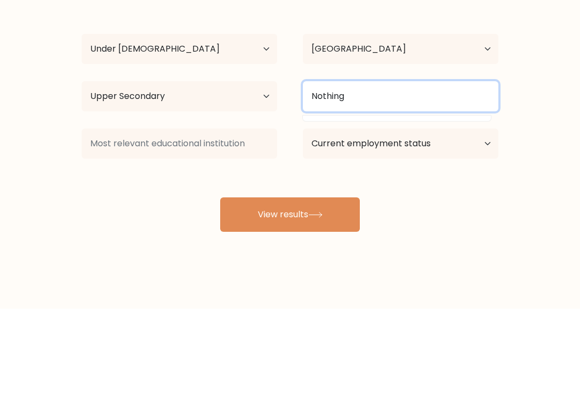
type input "Nothing"
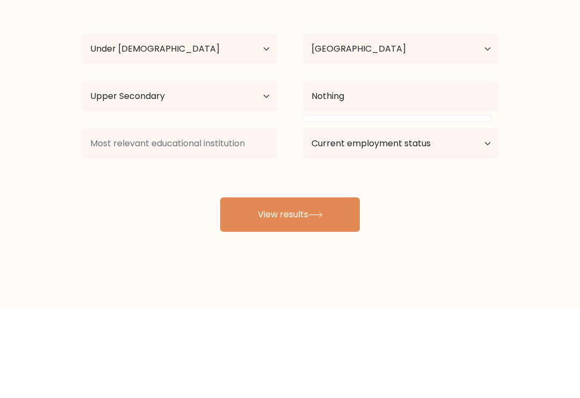
click at [537, 118] on form "Compare your results to your peers Tomas Cares Age Under 18 years old 18-24 yea…" at bounding box center [290, 168] width 580 height 305
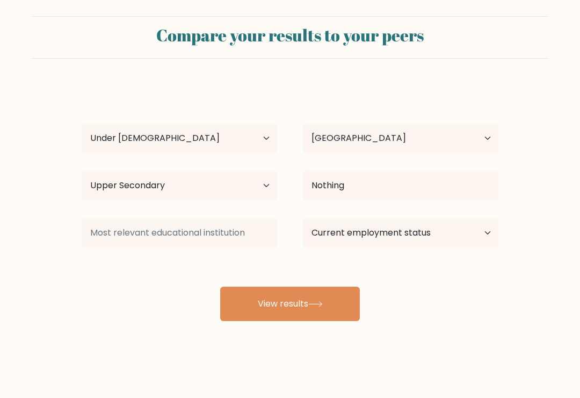
click at [334, 290] on button "View results" at bounding box center [290, 303] width 140 height 34
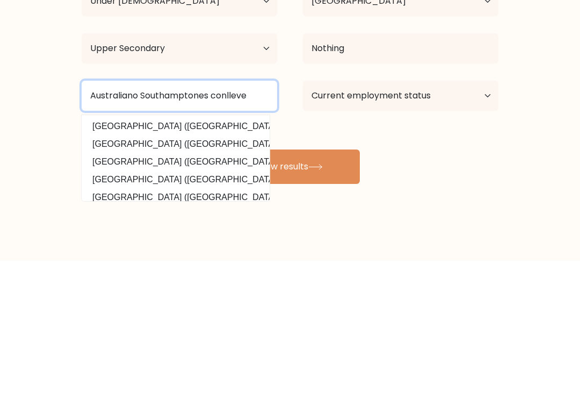
click at [199, 218] on input "Australiano Southamptones conlleve" at bounding box center [180, 233] width 196 height 30
click at [189, 218] on input "Australiano Southamptones college" at bounding box center [180, 233] width 196 height 30
click at [192, 218] on input "Australiano Southamptones college" at bounding box center [180, 233] width 196 height 30
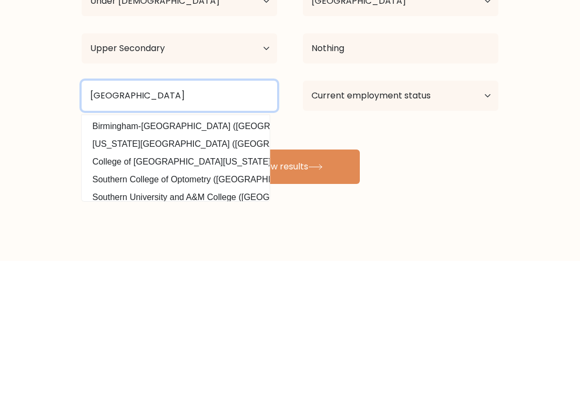
click at [125, 218] on input "Australiano Southern college" at bounding box center [180, 233] width 196 height 30
click at [124, 218] on input "Australiano Southern college" at bounding box center [180, 233] width 196 height 30
type input "Australian Southern college"
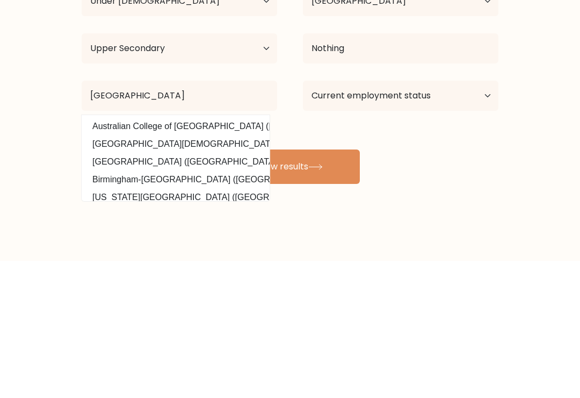
click at [488, 139] on div "Tomas Cares Age Under 18 years old 18-24 years old 25-34 years old 35-44 years …" at bounding box center [290, 202] width 430 height 236
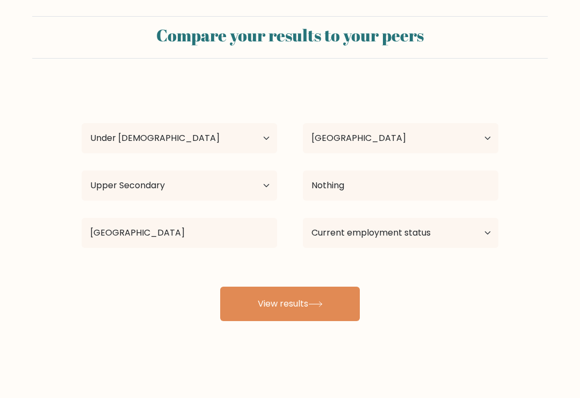
click at [329, 292] on button "View results" at bounding box center [290, 303] width 140 height 34
click at [448, 223] on select "Current employment status Employed Student Retired Other / prefer not to answer" at bounding box center [401, 233] width 196 height 30
select select "student"
click at [354, 289] on button "View results" at bounding box center [290, 303] width 140 height 34
